Goal: Transaction & Acquisition: Purchase product/service

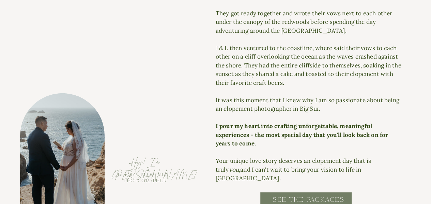
scroll to position [749, 0]
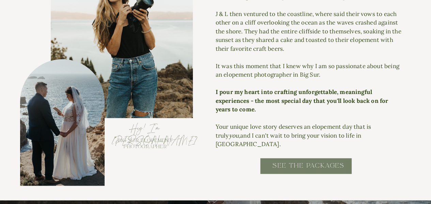
click at [285, 168] on h2 "SEE THE PACKAGES" at bounding box center [308, 168] width 137 height 15
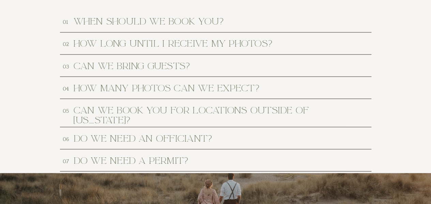
scroll to position [3167, 0]
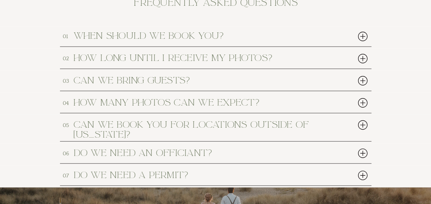
click at [361, 36] on div at bounding box center [363, 36] width 14 height 14
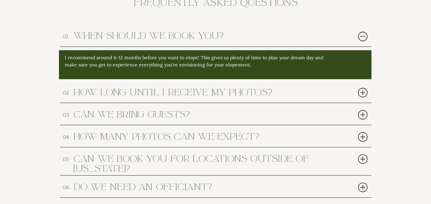
click at [364, 89] on div at bounding box center [363, 92] width 14 height 14
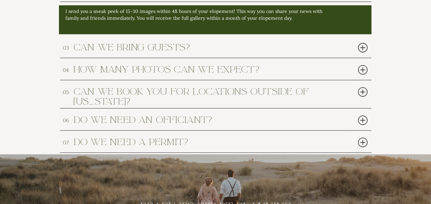
scroll to position [3270, 0]
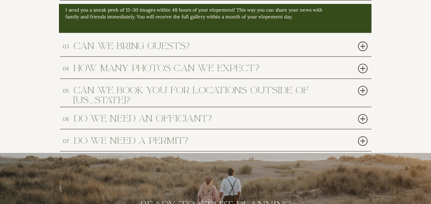
click at [360, 49] on div at bounding box center [363, 47] width 14 height 14
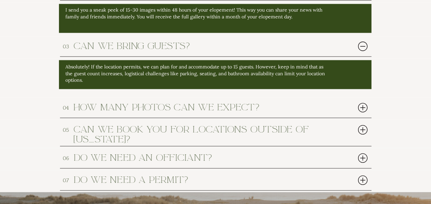
click at [359, 107] on div at bounding box center [363, 108] width 14 height 14
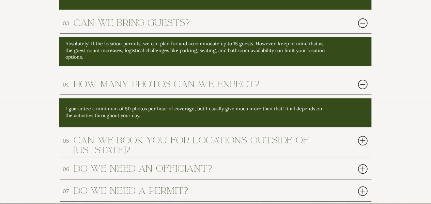
scroll to position [3304, 0]
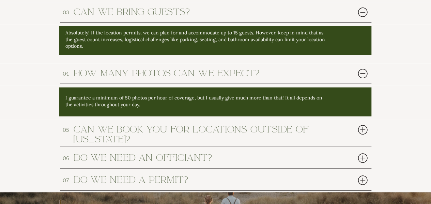
click at [364, 131] on div at bounding box center [363, 130] width 14 height 14
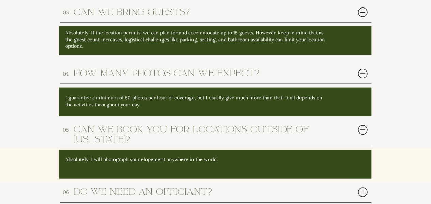
scroll to position [3372, 0]
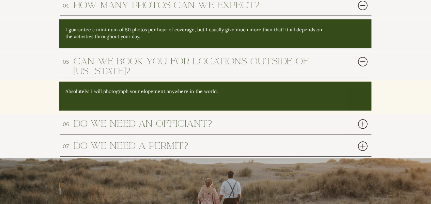
click at [366, 122] on div at bounding box center [363, 124] width 14 height 14
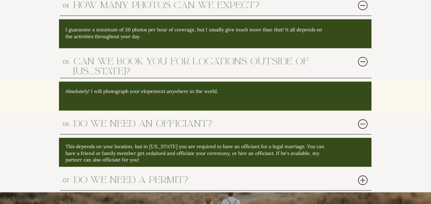
scroll to position [3406, 0]
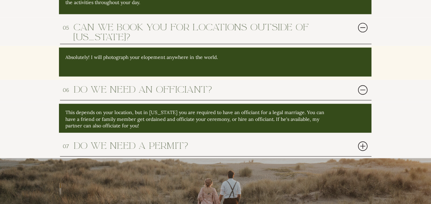
click at [365, 143] on div at bounding box center [363, 146] width 14 height 14
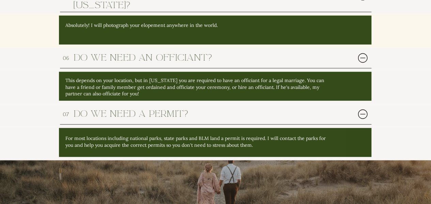
scroll to position [3508, 0]
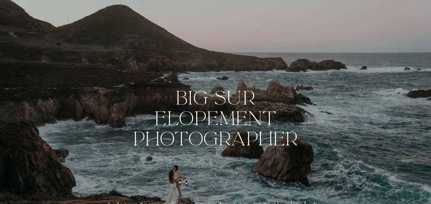
scroll to position [749, 0]
